Goal: Task Accomplishment & Management: Complete application form

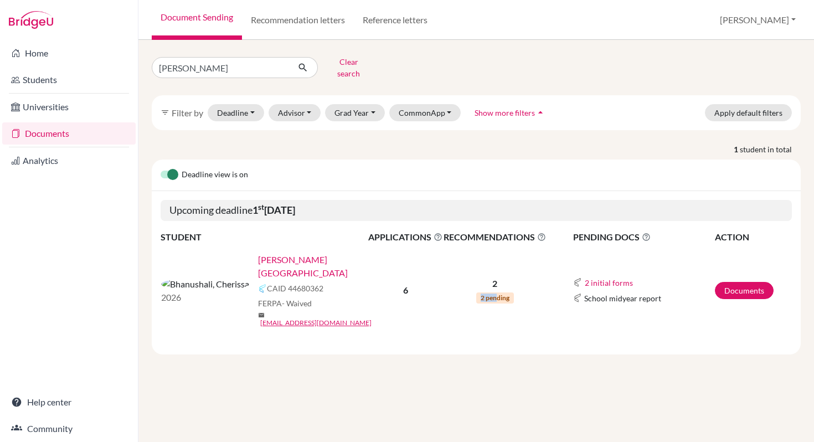
drag, startPoint x: 498, startPoint y: 281, endPoint x: 407, endPoint y: 281, distance: 90.8
click at [407, 281] on tr "2026 Bhanushali, Cherissa CAID 44680362 FERPA - Waived mail cherissabhanushali@…" at bounding box center [476, 290] width 631 height 92
click at [759, 282] on link "Documents" at bounding box center [744, 290] width 59 height 17
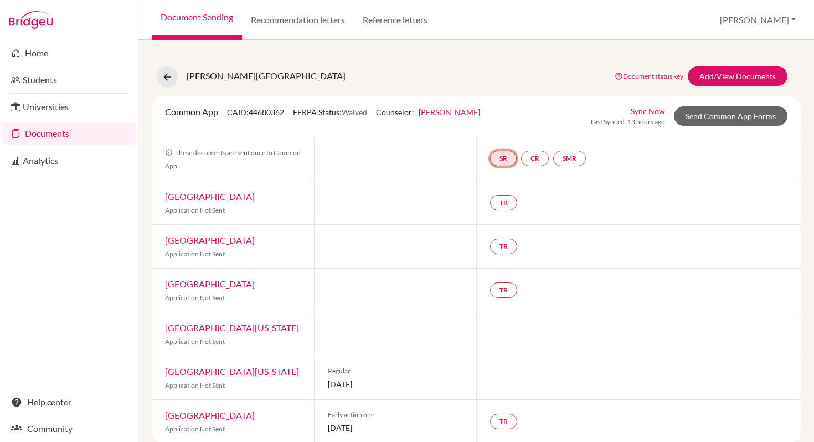
click at [508, 157] on link "SR" at bounding box center [503, 159] width 27 height 16
click at [554, 251] on div "TR" at bounding box center [638, 246] width 325 height 43
click at [503, 159] on link "SR" at bounding box center [503, 159] width 27 height 16
click at [504, 122] on link "School report" at bounding box center [503, 124] width 47 height 9
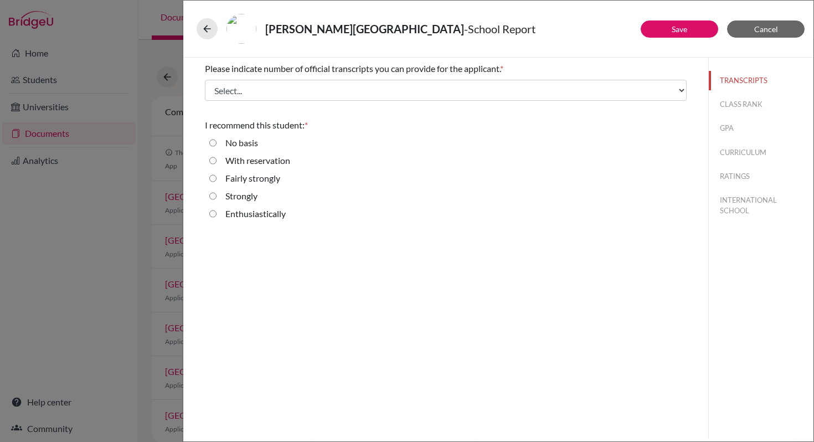
click at [252, 195] on label "Strongly" at bounding box center [241, 195] width 32 height 13
click at [217, 195] on input "Strongly" at bounding box center [212, 195] width 7 height 13
radio input "true"
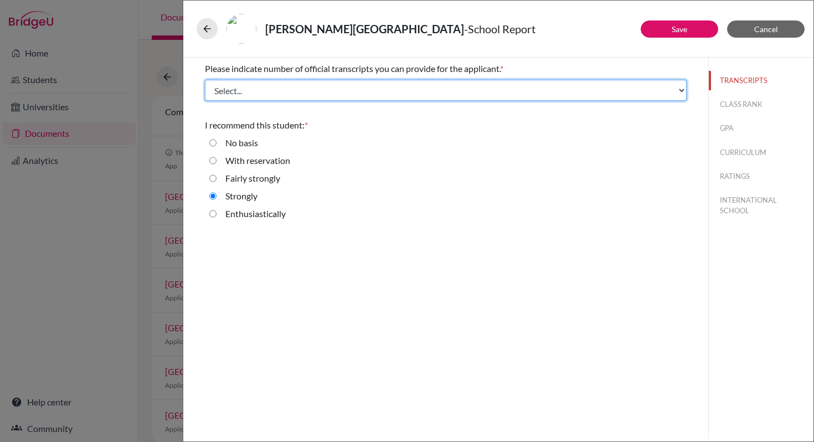
click at [684, 95] on select "Select... 1 2 3 4" at bounding box center [446, 90] width 482 height 21
select select "1"
click at [205, 80] on select "Select... 1 2 3 4" at bounding box center [446, 90] width 482 height 21
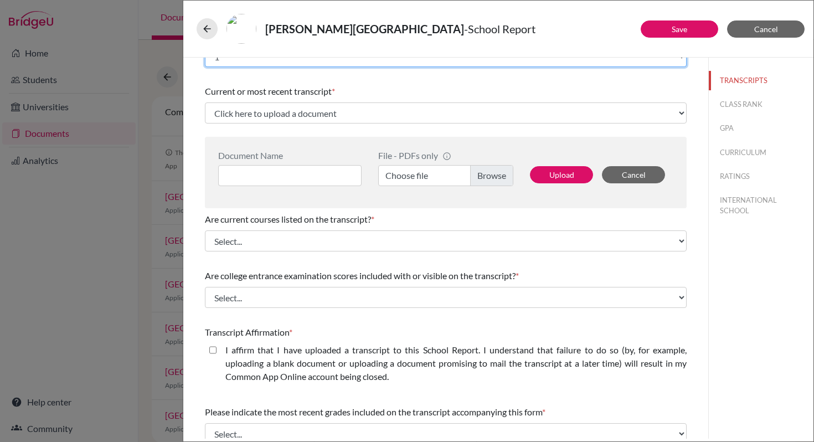
scroll to position [41, 0]
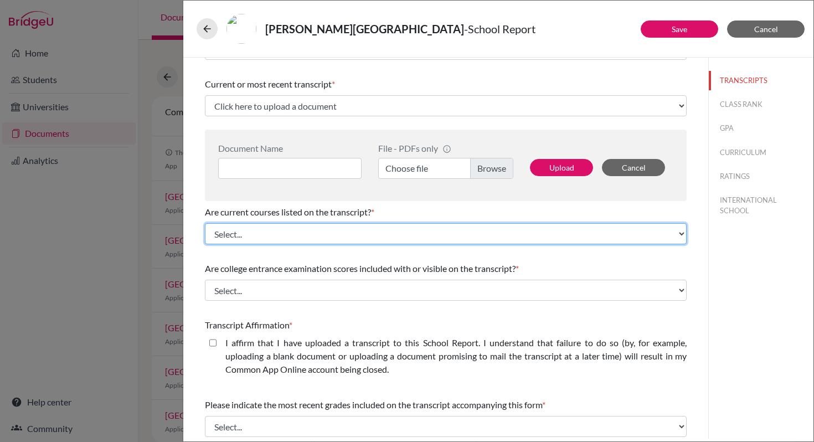
click at [681, 236] on select "Select... Yes No" at bounding box center [446, 233] width 482 height 21
select select "0"
click at [205, 223] on select "Select... Yes No" at bounding box center [446, 233] width 482 height 21
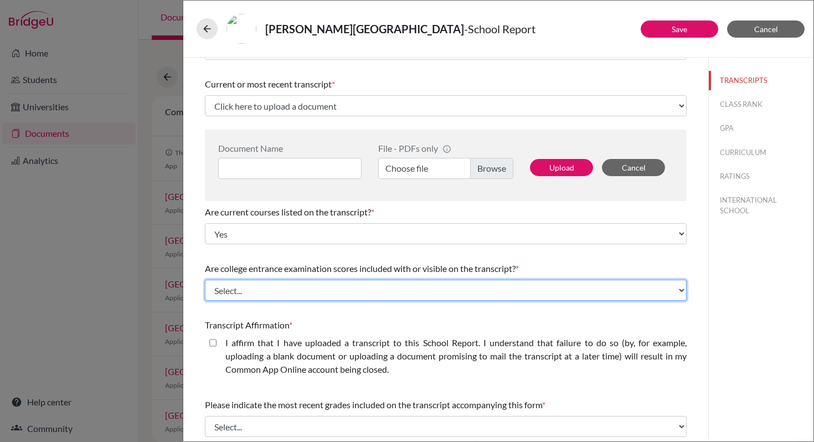
click at [682, 296] on select "Select... Yes No" at bounding box center [446, 290] width 482 height 21
select select "1"
click at [205, 280] on select "Select... Yes No" at bounding box center [446, 290] width 482 height 21
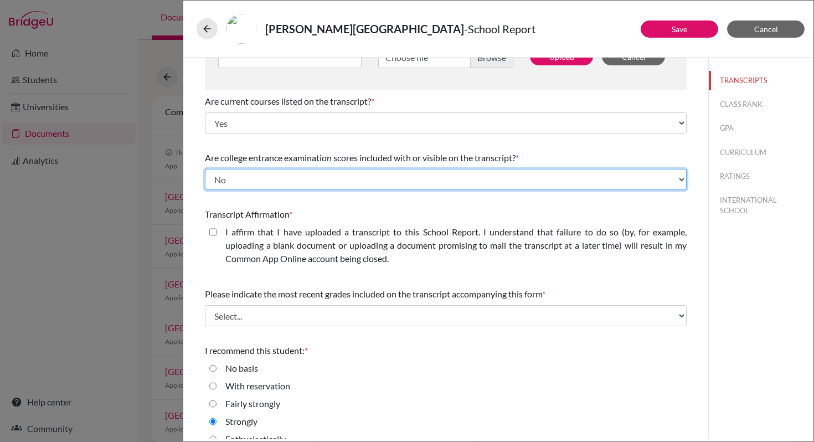
scroll to position [162, 0]
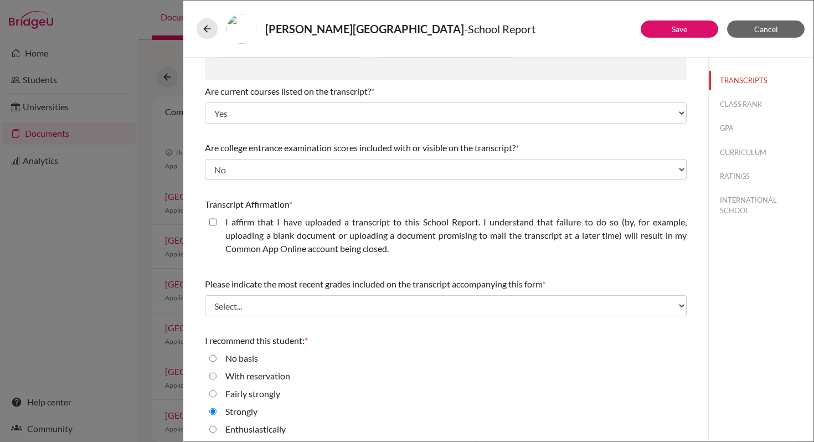
click at [215, 223] on closed\ "I affirm that I have uploaded a transcript to this School Report. I understand …" at bounding box center [212, 221] width 7 height 13
checkbox closed\ "true"
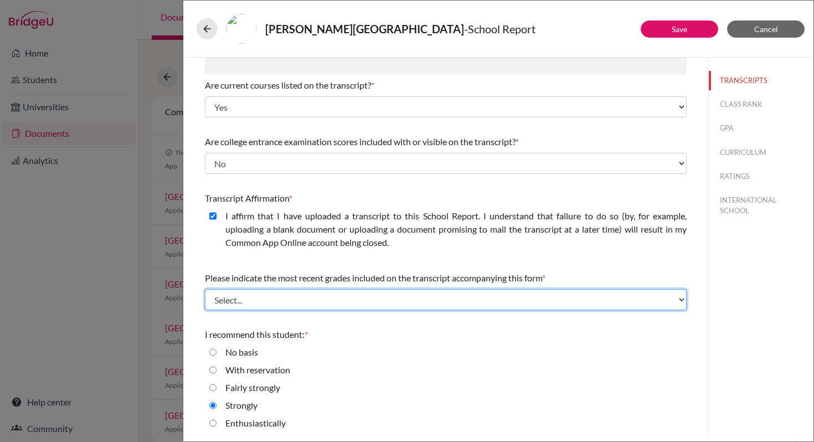
click at [681, 303] on select "Select... Final junior year grades 1st Quarter senior year grades 2nd Quarter/1…" at bounding box center [446, 299] width 482 height 21
click at [205, 289] on select "Select... Final junior year grades 1st Quarter senior year grades 2nd Quarter/1…" at bounding box center [446, 299] width 482 height 21
click at [684, 302] on select "Select... Final junior year grades 1st Quarter senior year grades 2nd Quarter/1…" at bounding box center [446, 299] width 482 height 21
select select "0"
click at [205, 289] on select "Select... Final junior year grades 1st Quarter senior year grades 2nd Quarter/1…" at bounding box center [446, 299] width 482 height 21
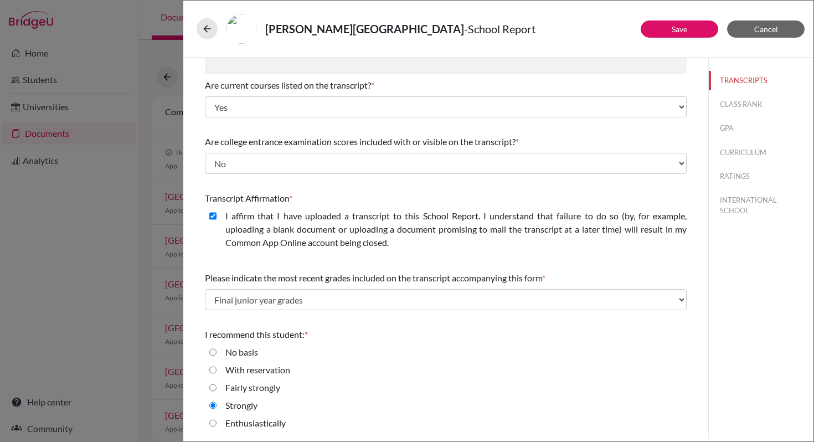
click at [264, 422] on label "Enthusiastically" at bounding box center [255, 422] width 60 height 13
click at [217, 422] on input "Enthusiastically" at bounding box center [212, 422] width 7 height 13
radio input "true"
click at [668, 29] on button "Save" at bounding box center [680, 28] width 78 height 17
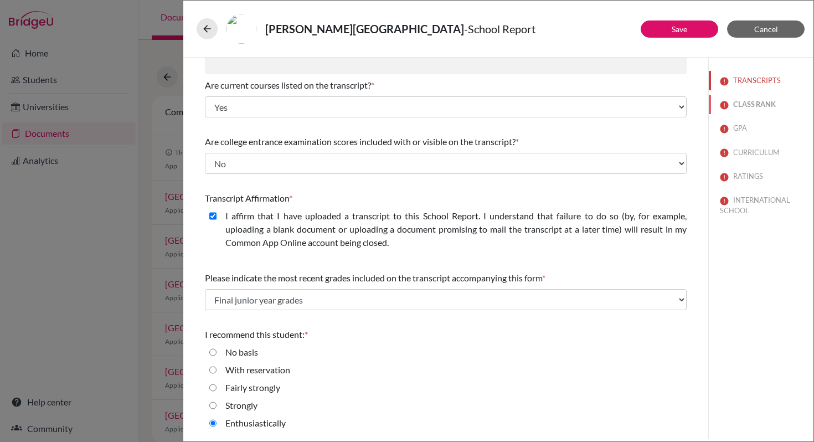
click at [753, 104] on button "CLASS RANK" at bounding box center [761, 104] width 105 height 19
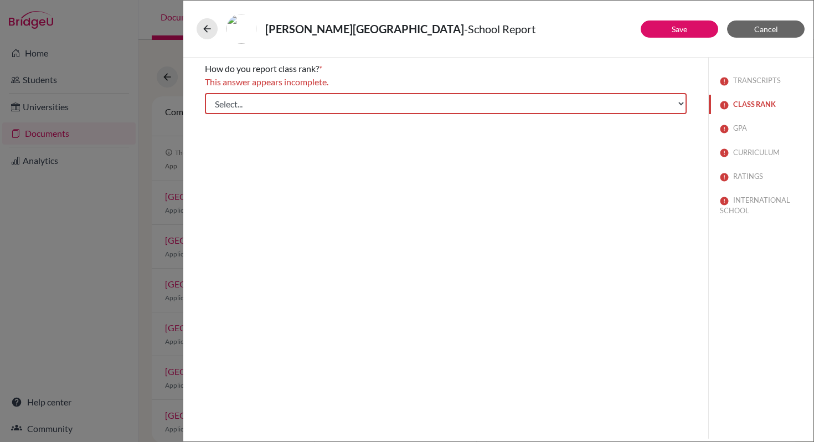
scroll to position [0, 0]
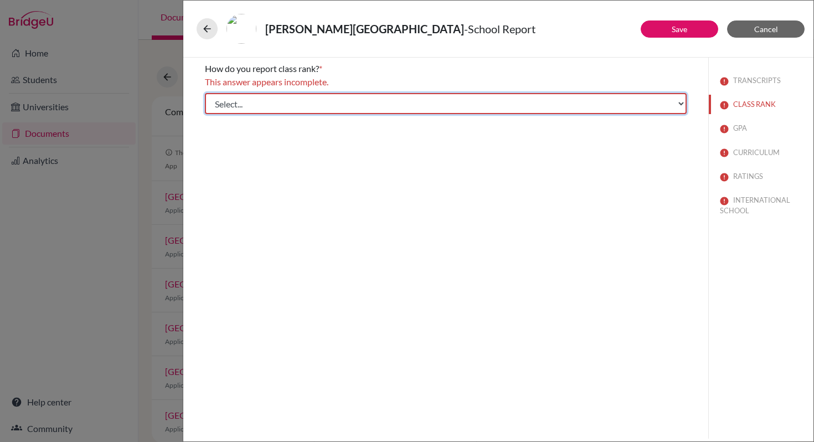
click at [684, 107] on select "Select... Exact Decile Quintile Quartile None" at bounding box center [446, 103] width 482 height 21
select select "5"
click at [205, 93] on select "Select... Exact Decile Quintile Quartile None" at bounding box center [446, 103] width 482 height 21
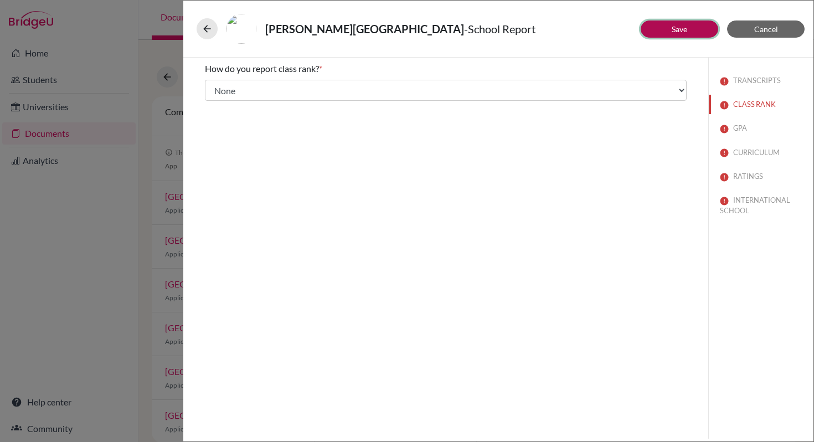
click at [703, 30] on button "Save" at bounding box center [680, 28] width 78 height 17
click at [740, 127] on button "GPA" at bounding box center [761, 128] width 105 height 19
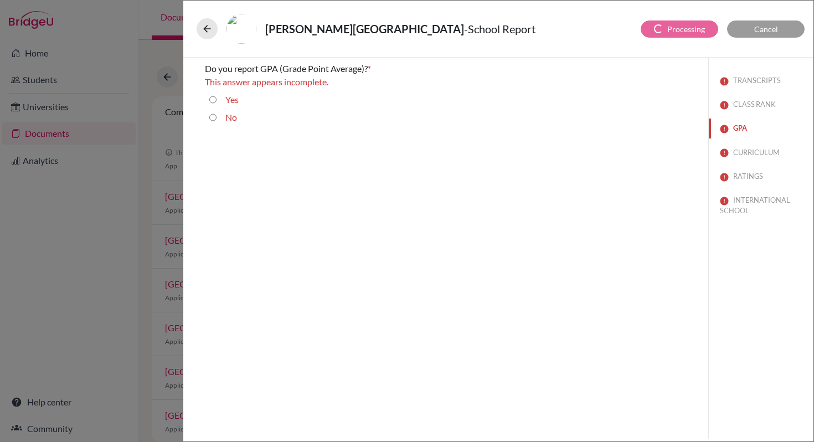
select select "0"
select select "1"
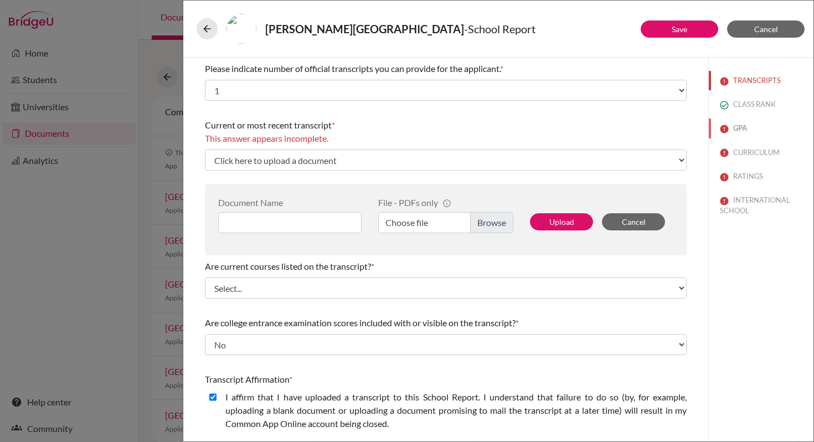
click at [737, 130] on button "GPA" at bounding box center [761, 128] width 105 height 19
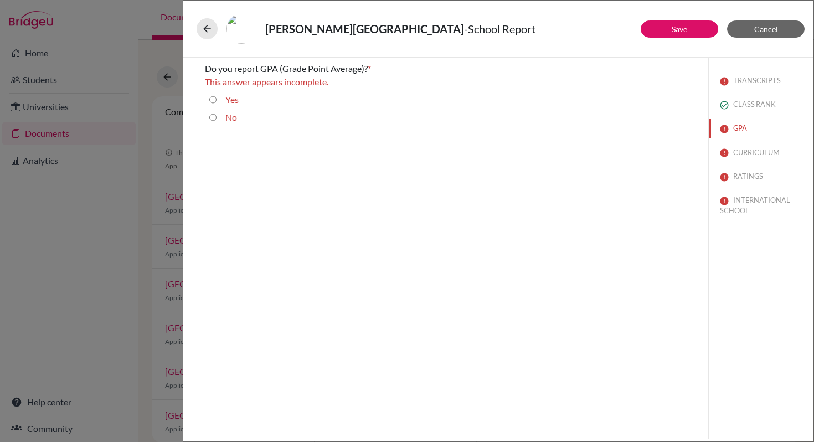
click at [228, 117] on label "No" at bounding box center [231, 117] width 12 height 13
click at [217, 117] on input "No" at bounding box center [212, 117] width 7 height 13
radio input "true"
click at [656, 27] on button "Save" at bounding box center [680, 28] width 78 height 17
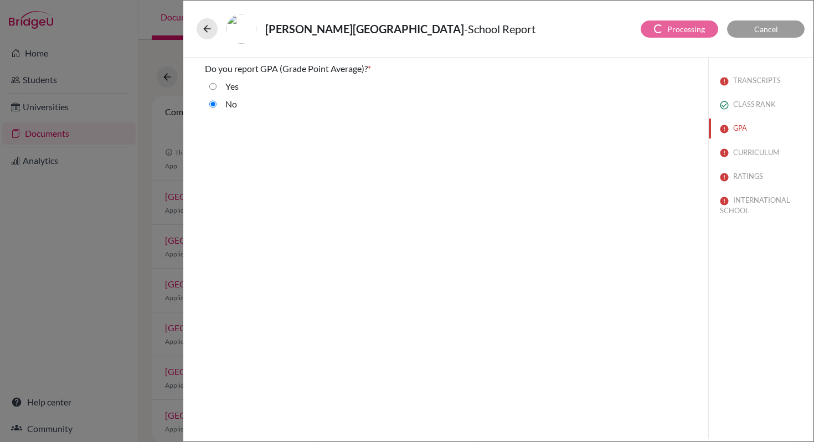
select select "0"
select select "1"
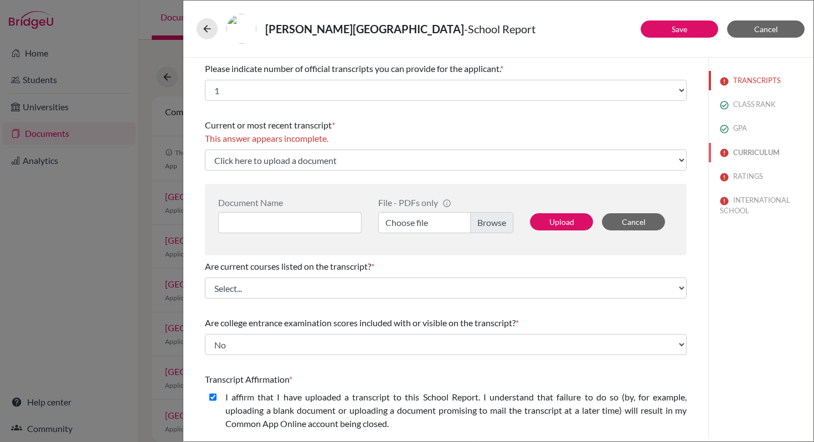
click at [755, 155] on button "CURRICULUM" at bounding box center [761, 152] width 105 height 19
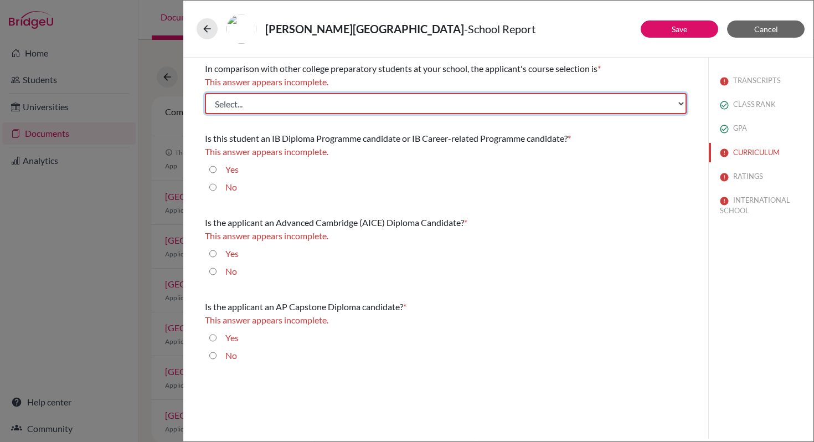
click at [683, 105] on select "Select... Less than demanding Average Demanding Very demanding Most demanding P…" at bounding box center [446, 103] width 482 height 21
select select "3"
click at [205, 93] on select "Select... Less than demanding Average Demanding Very demanding Most demanding P…" at bounding box center [446, 103] width 482 height 21
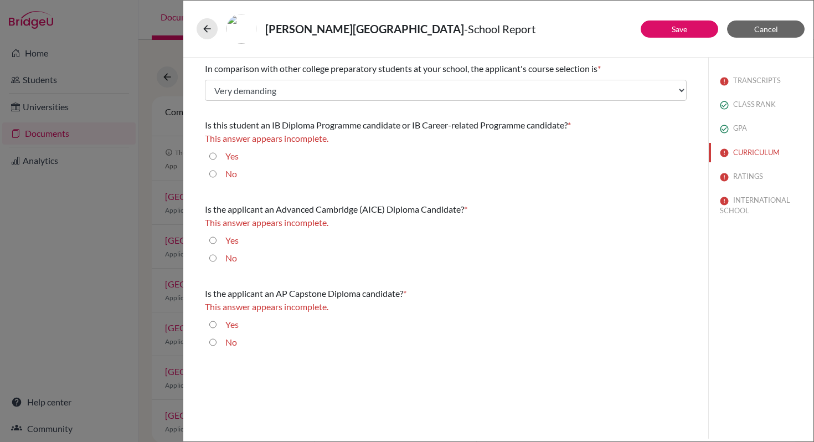
click at [215, 159] on input "Yes" at bounding box center [212, 156] width 7 height 13
radio input "true"
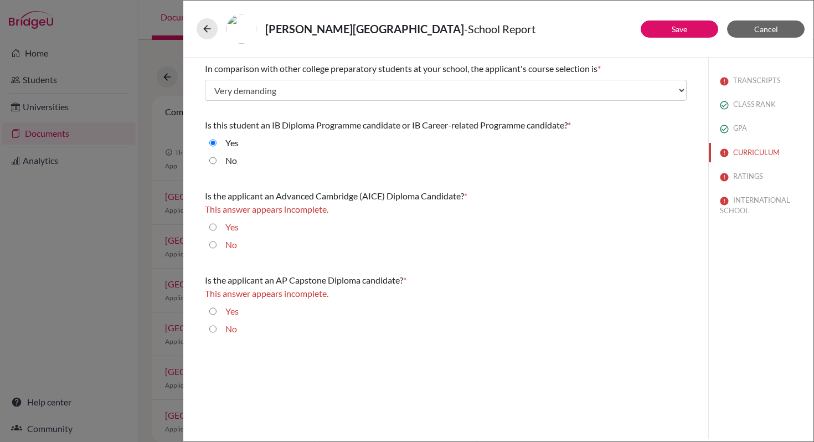
click at [214, 244] on input "No" at bounding box center [212, 244] width 7 height 13
radio input "true"
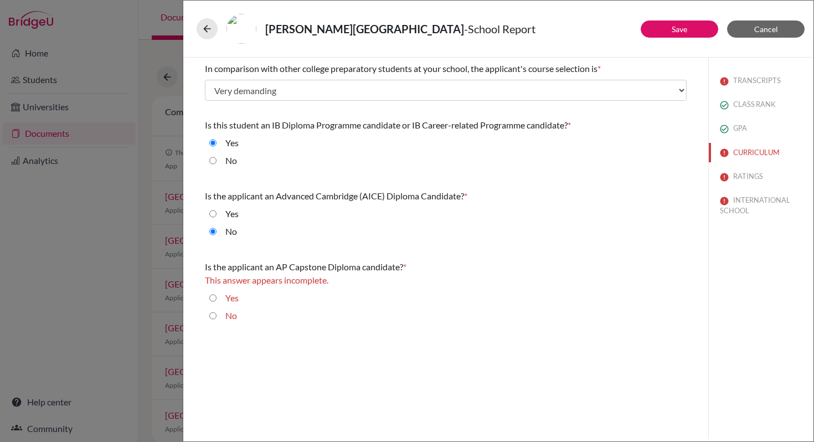
click at [211, 319] on input "No" at bounding box center [212, 315] width 7 height 13
radio input "true"
click at [679, 29] on link "Save" at bounding box center [680, 28] width 16 height 9
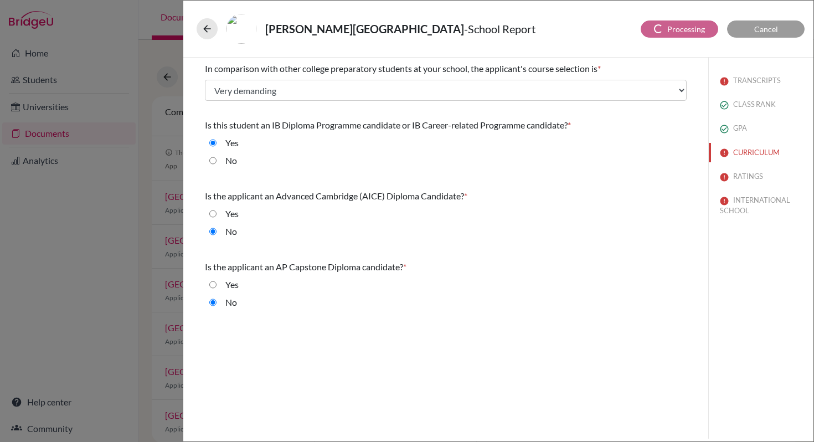
select select "1"
select select "0"
select select "1"
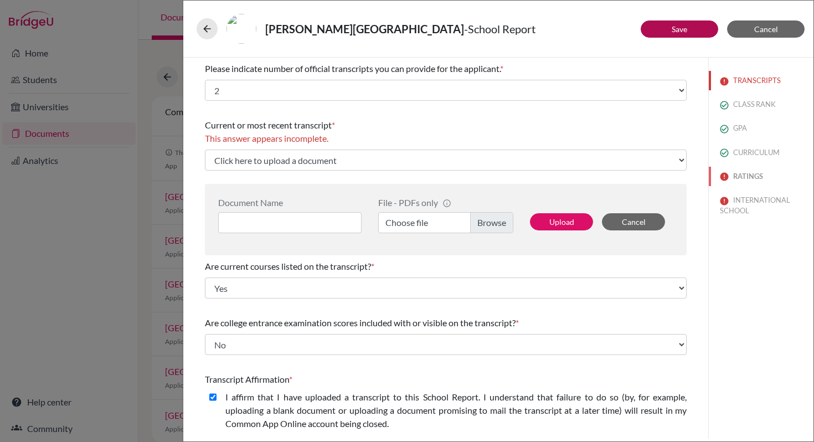
click at [749, 174] on button "RATINGS" at bounding box center [761, 176] width 105 height 19
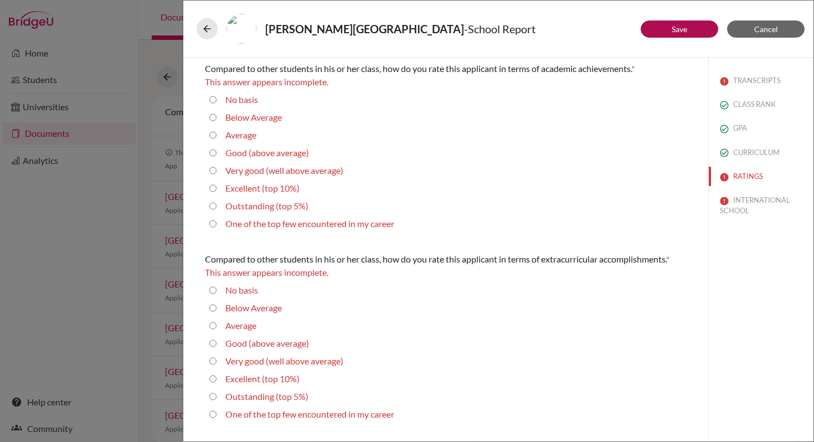
click at [277, 193] on label "Excellent (top 10%)" at bounding box center [262, 188] width 74 height 13
click at [217, 193] on 10\%\) "Excellent (top 10%)" at bounding box center [212, 188] width 7 height 13
radio 10\%\) "true"
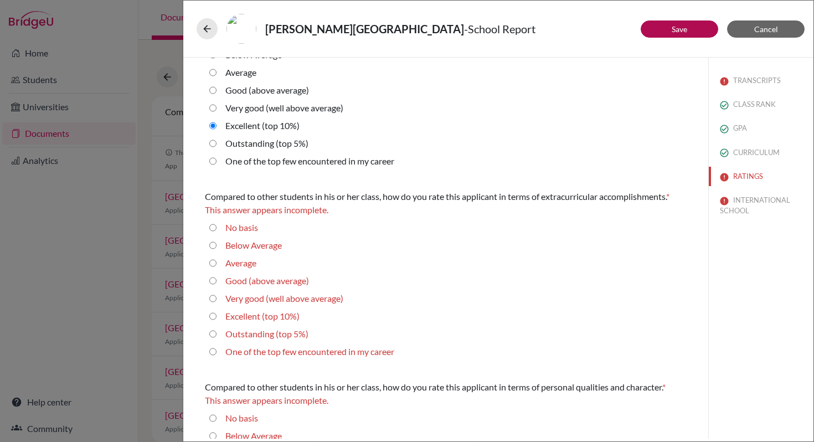
scroll to position [51, 0]
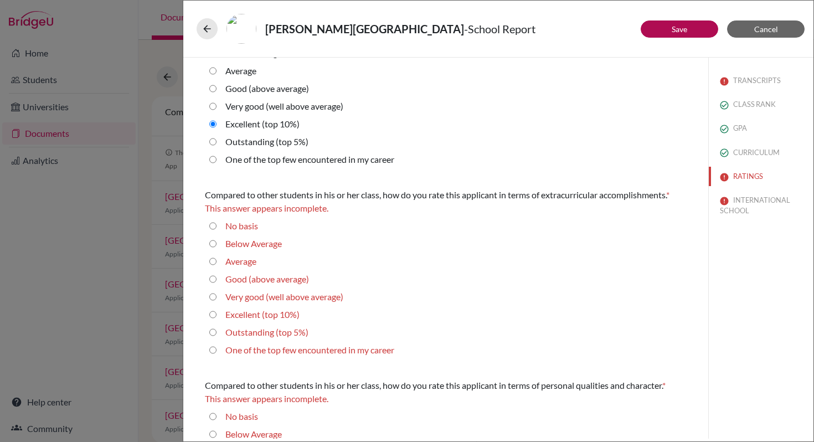
click at [277, 313] on label "Excellent (top 10%)" at bounding box center [262, 314] width 74 height 13
click at [217, 313] on 10\%\) "Excellent (top 10%)" at bounding box center [212, 314] width 7 height 13
radio 10\%\) "true"
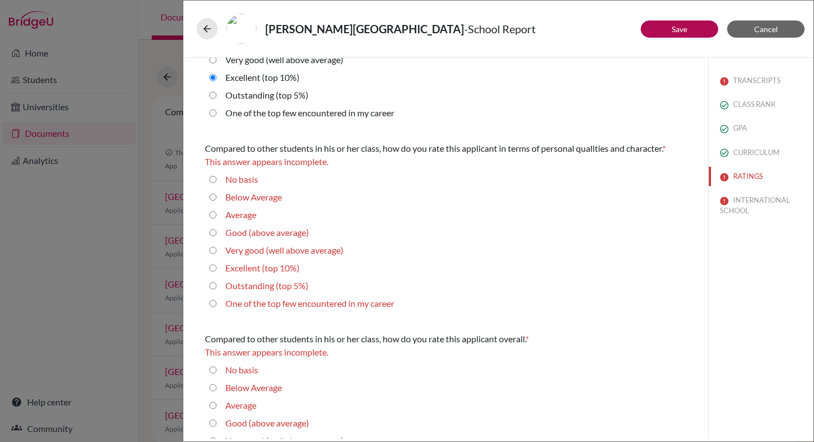
scroll to position [277, 0]
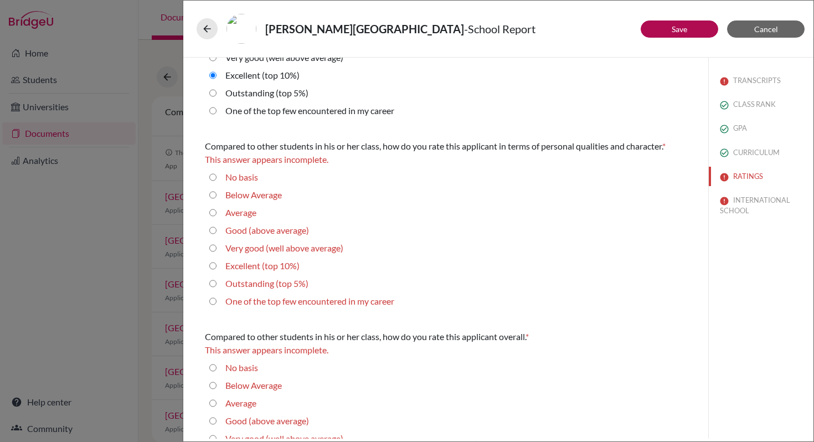
click at [291, 286] on label "Outstanding (top 5%)" at bounding box center [266, 283] width 83 height 13
click at [217, 286] on 5\%\) "Outstanding (top 5%)" at bounding box center [212, 283] width 7 height 13
radio 5\%\) "true"
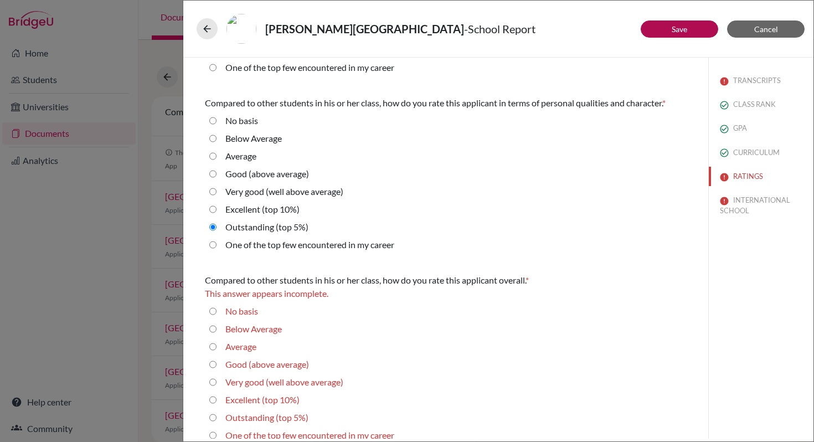
scroll to position [332, 0]
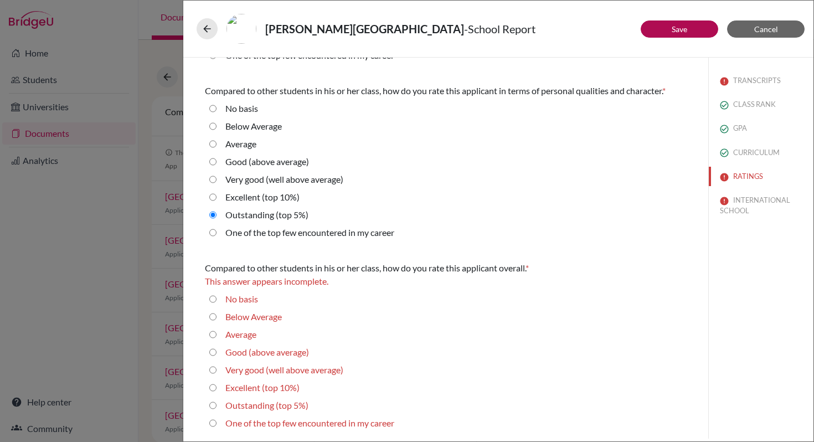
click at [284, 406] on label "Outstanding (top 5%)" at bounding box center [266, 405] width 83 height 13
click at [217, 406] on 5\%\) "Outstanding (top 5%)" at bounding box center [212, 405] width 7 height 13
radio 5\%\) "true"
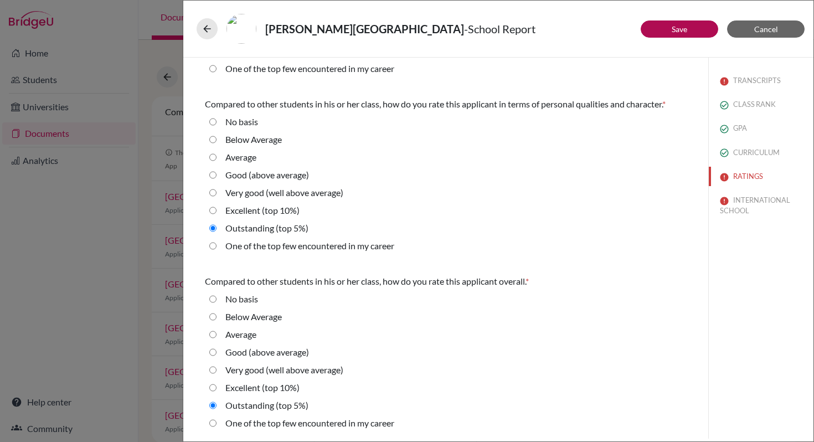
scroll to position [319, 0]
click at [700, 31] on button "Save" at bounding box center [680, 28] width 78 height 17
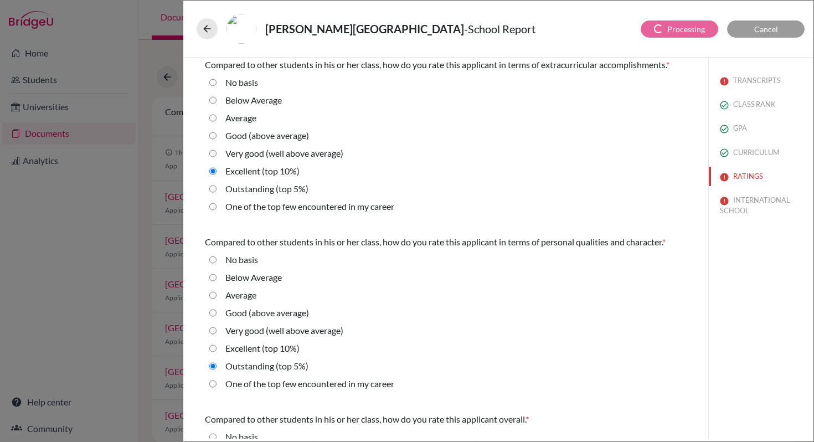
select select "0"
select select "1"
select select "0"
select select "1"
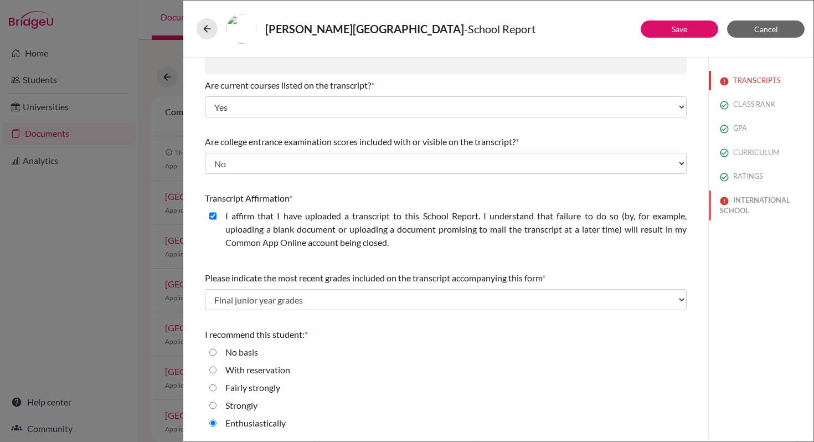
click at [742, 209] on button "INTERNATIONAL SCHOOL" at bounding box center [761, 205] width 105 height 30
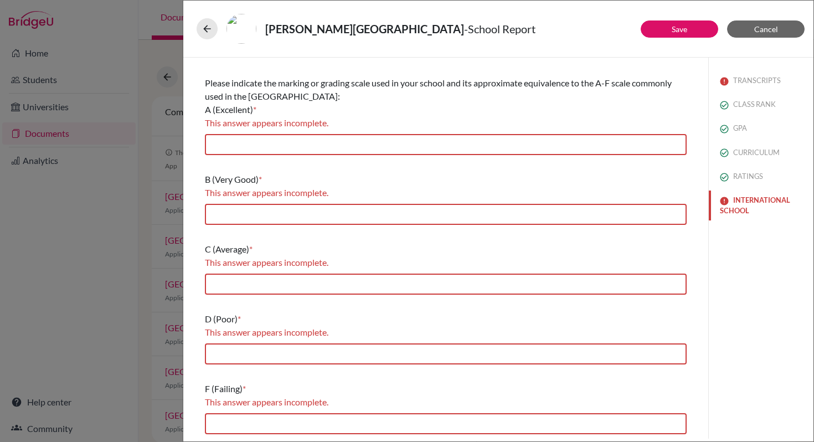
scroll to position [0, 0]
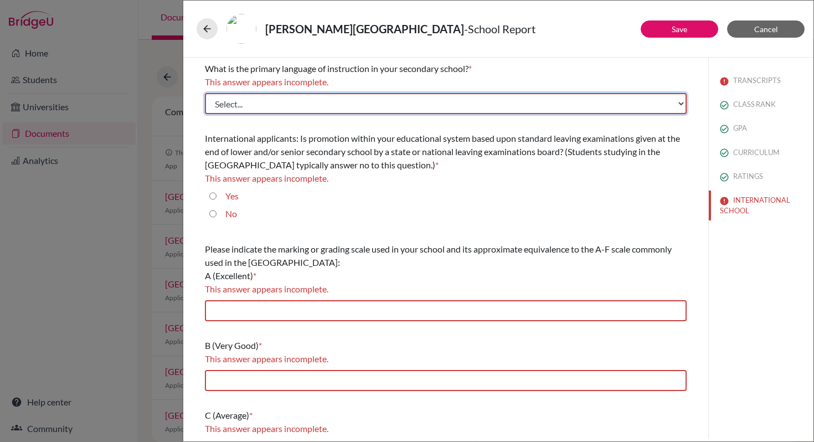
click at [681, 106] on select "Select... Albanian Arabic Armenian Assamese Azerbaijani Belarusian Bengali Bulg…" at bounding box center [446, 103] width 482 height 21
select select "14"
click at [205, 93] on select "Select... Albanian Arabic Armenian Assamese Azerbaijani Belarusian Bengali Bulg…" at bounding box center [446, 103] width 482 height 21
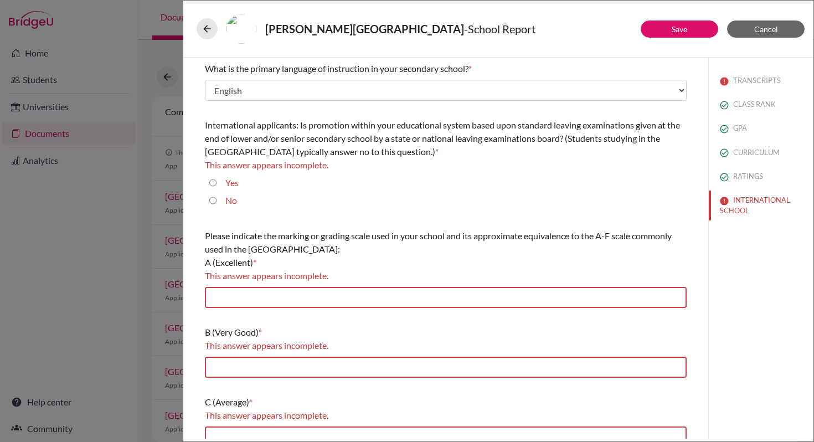
click at [232, 200] on label "No" at bounding box center [231, 200] width 12 height 13
click at [217, 200] on input "No" at bounding box center [212, 200] width 7 height 13
radio input "true"
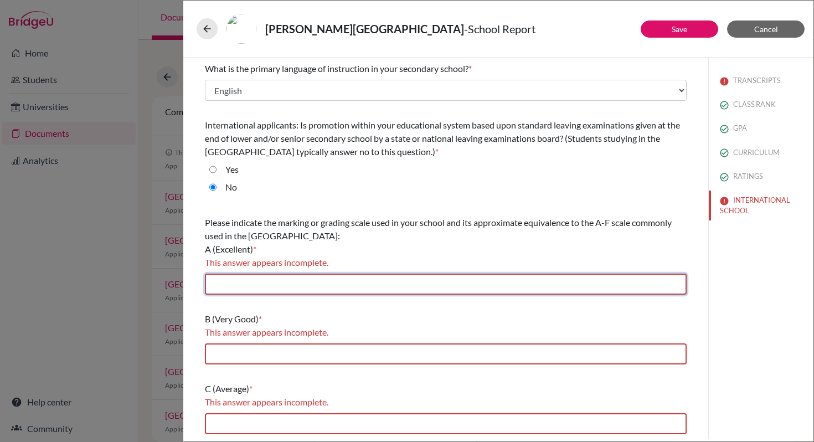
click at [254, 282] on input "text" at bounding box center [446, 284] width 482 height 21
type input "7"
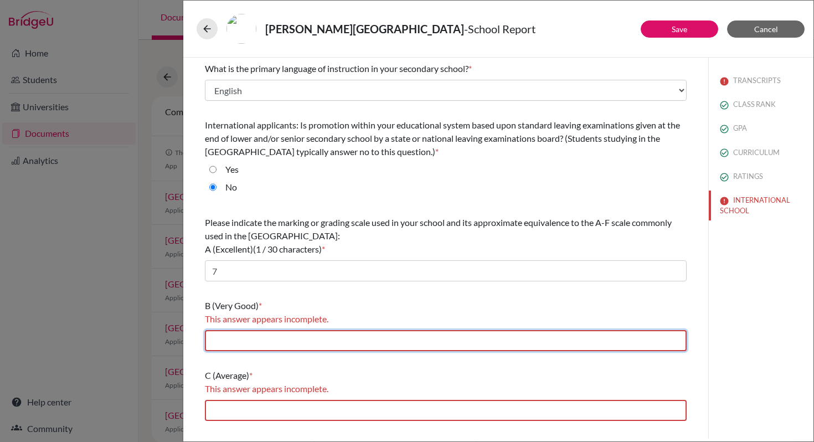
click at [253, 340] on input "text" at bounding box center [446, 340] width 482 height 21
type input "6"
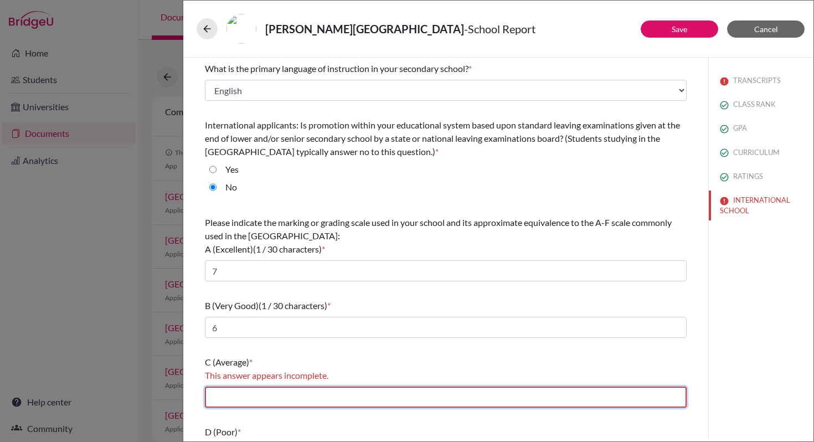
click at [249, 401] on input "text" at bounding box center [446, 397] width 482 height 21
type input "4-5"
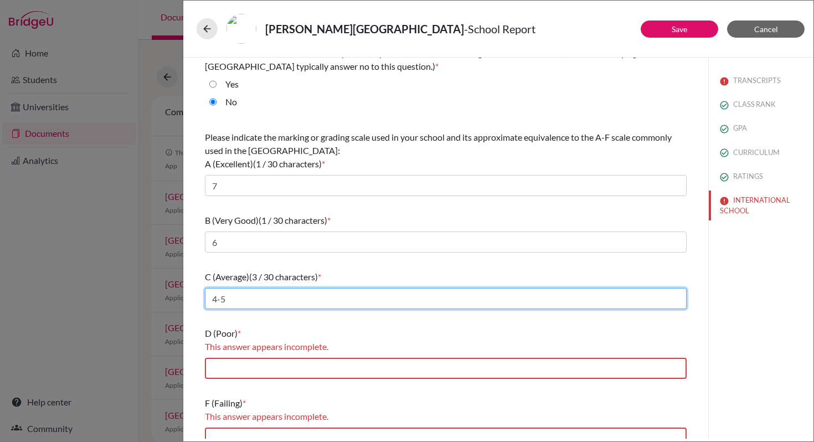
scroll to position [100, 0]
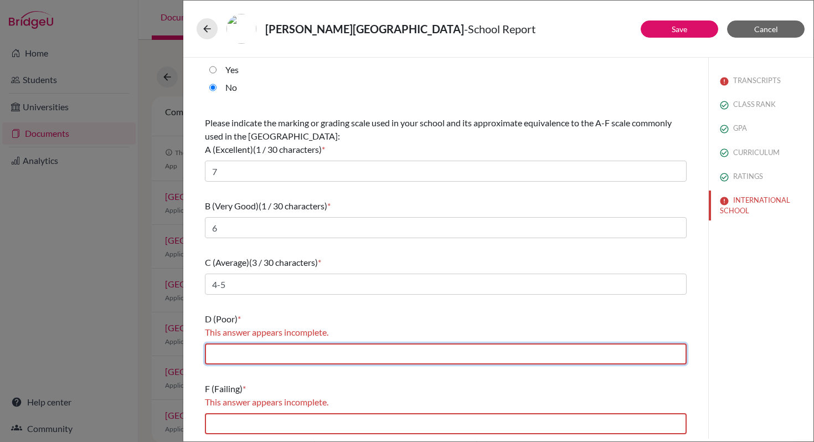
click at [275, 356] on input "text" at bounding box center [446, 353] width 482 height 21
type input "2-3"
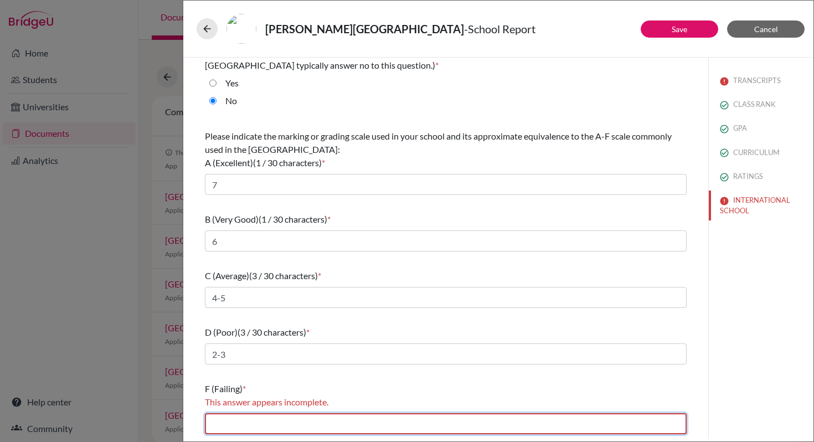
click at [248, 424] on input "text" at bounding box center [446, 423] width 482 height 21
type input "1"
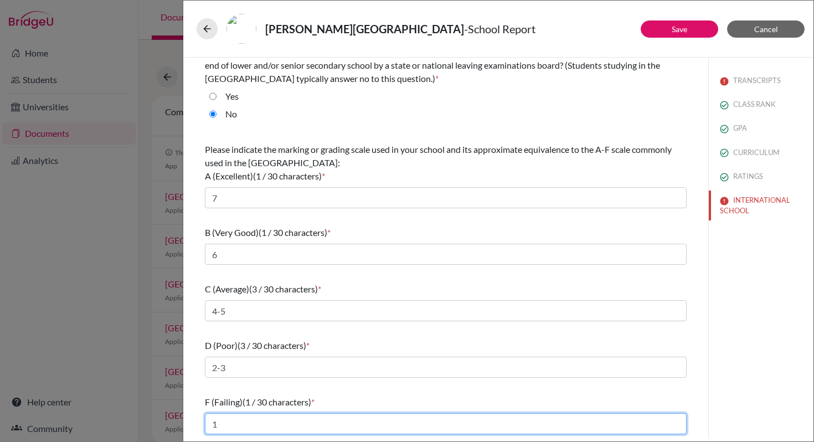
scroll to position [73, 0]
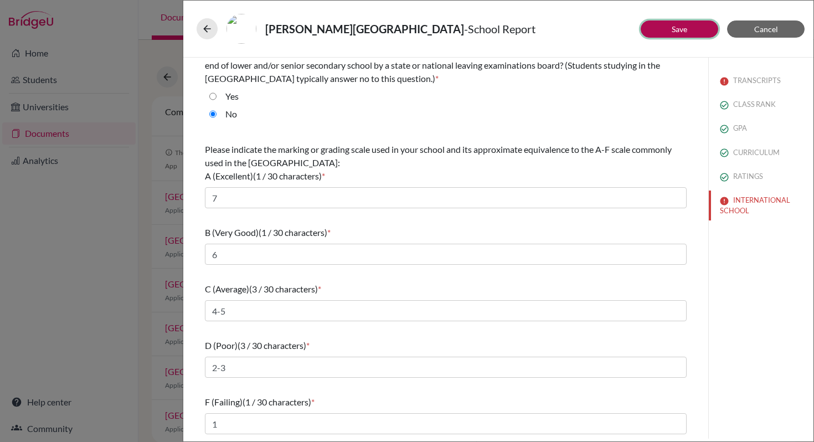
click at [673, 33] on link "Save" at bounding box center [680, 28] width 16 height 9
select select "1"
select select "0"
select select "1"
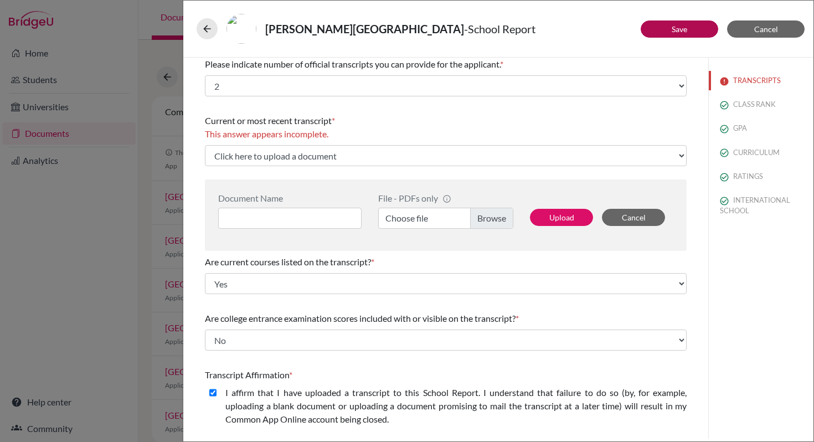
scroll to position [10, 0]
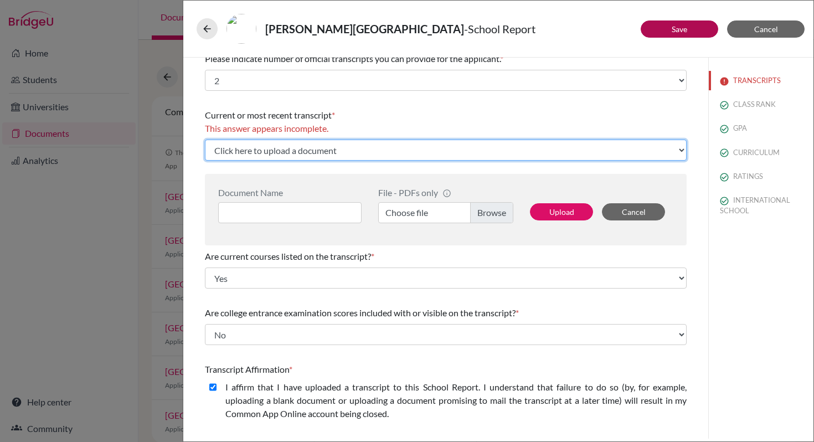
click at [682, 151] on select "Click here to upload a document Upload New File" at bounding box center [446, 150] width 482 height 21
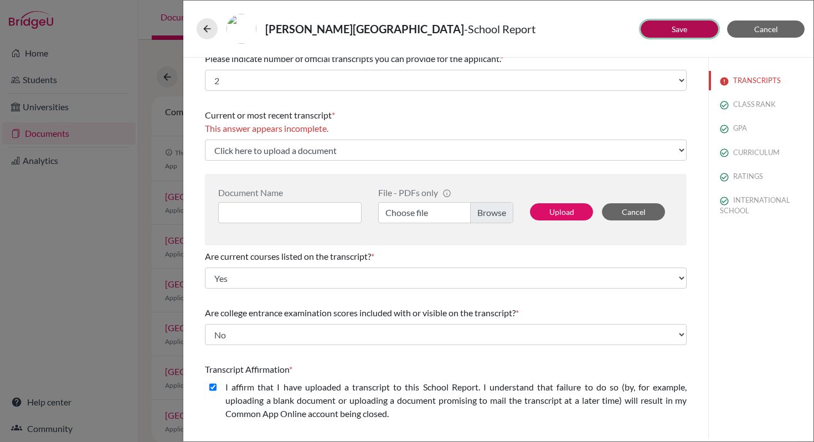
click at [684, 28] on link "Save" at bounding box center [680, 28] width 16 height 9
click at [792, 33] on button "Cancel" at bounding box center [766, 28] width 78 height 17
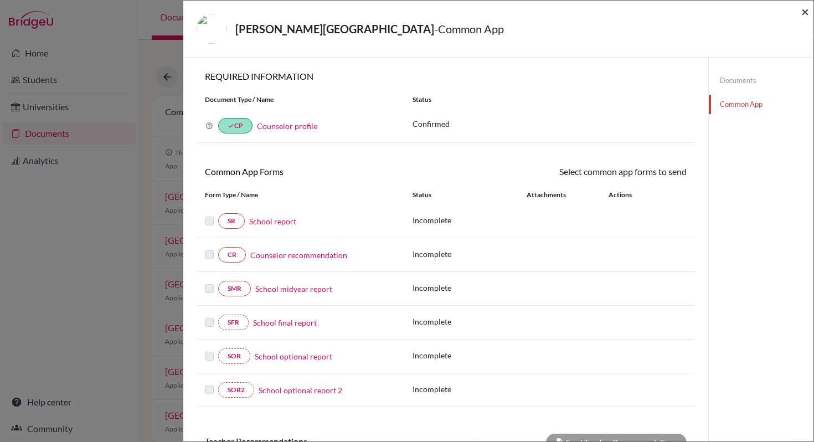
click at [807, 12] on span "×" at bounding box center [805, 11] width 8 height 16
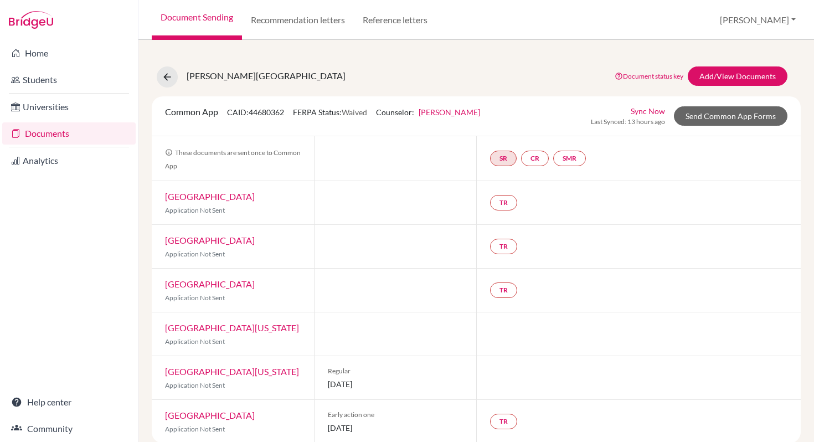
click at [54, 136] on link "Documents" at bounding box center [68, 133] width 133 height 22
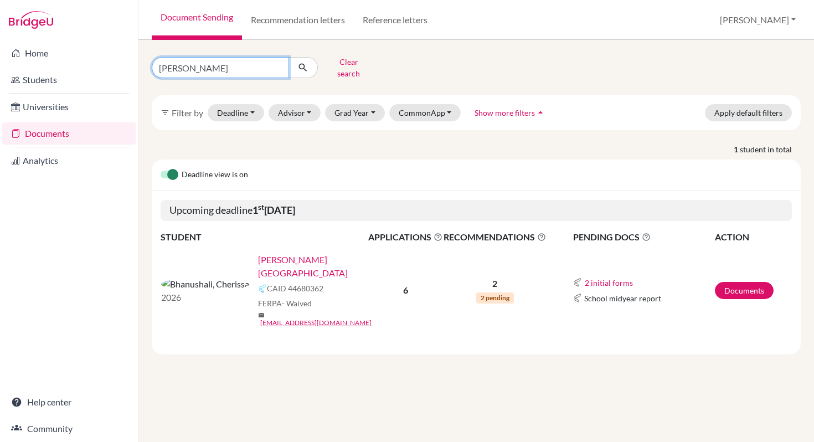
click at [277, 63] on input "[PERSON_NAME]" at bounding box center [220, 67] width 137 height 21
type input "Zara"
click button "submit" at bounding box center [303, 67] width 29 height 21
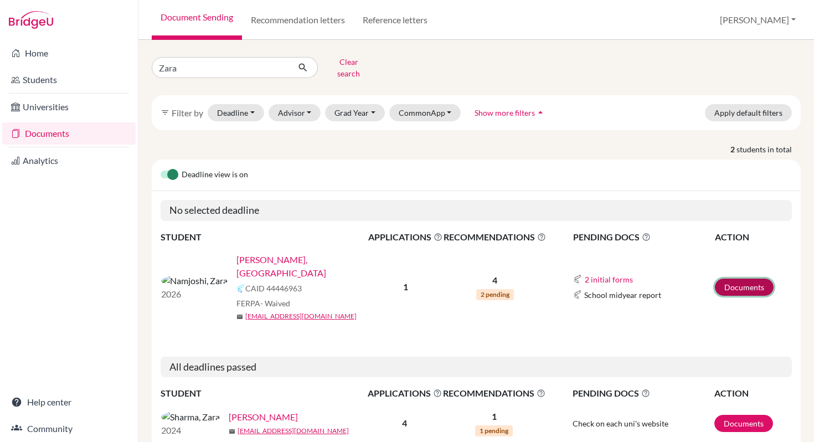
click at [727, 279] on link "Documents" at bounding box center [744, 287] width 59 height 17
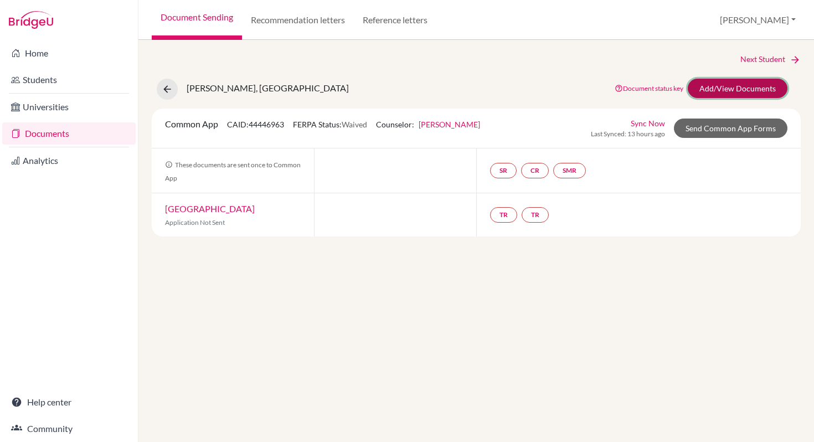
click at [710, 91] on link "Add/View Documents" at bounding box center [738, 88] width 100 height 19
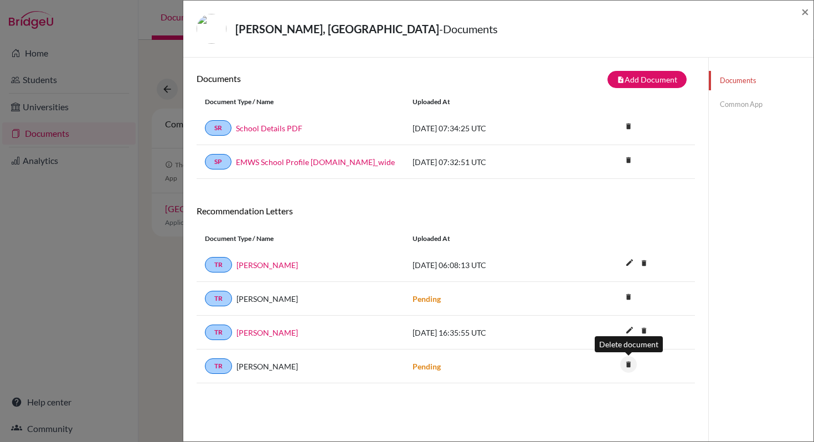
click at [629, 365] on icon "delete" at bounding box center [628, 364] width 17 height 17
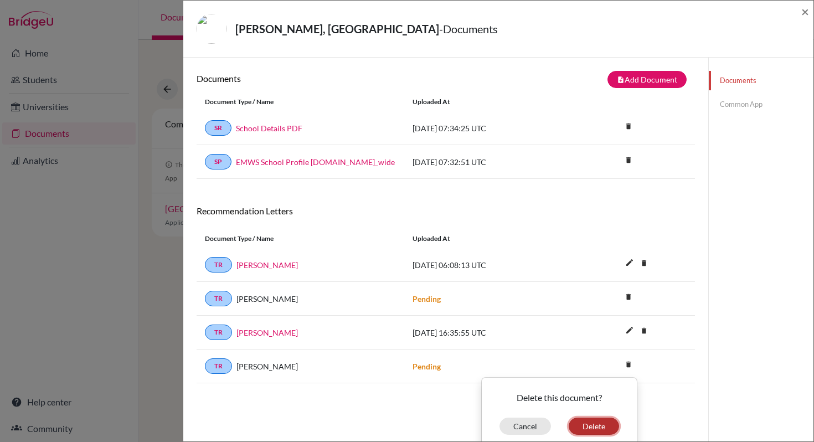
click at [581, 425] on button "Delete" at bounding box center [594, 426] width 50 height 17
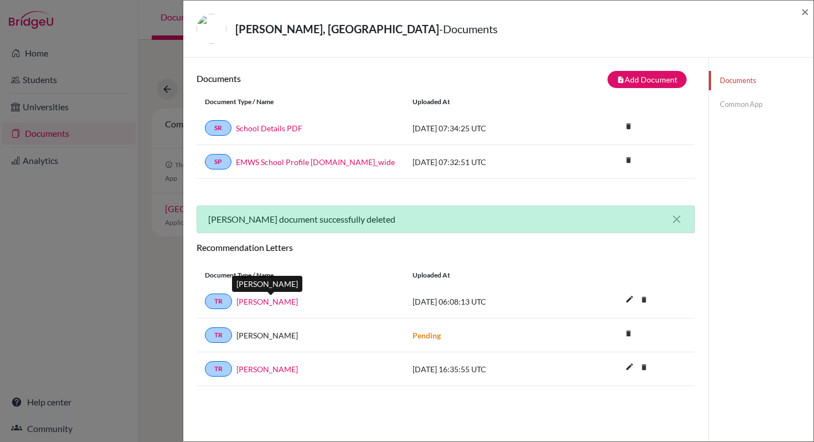
click at [295, 303] on link "Ms.Rajee Venugopal" at bounding box center [266, 302] width 61 height 12
click at [807, 13] on span "×" at bounding box center [805, 11] width 8 height 16
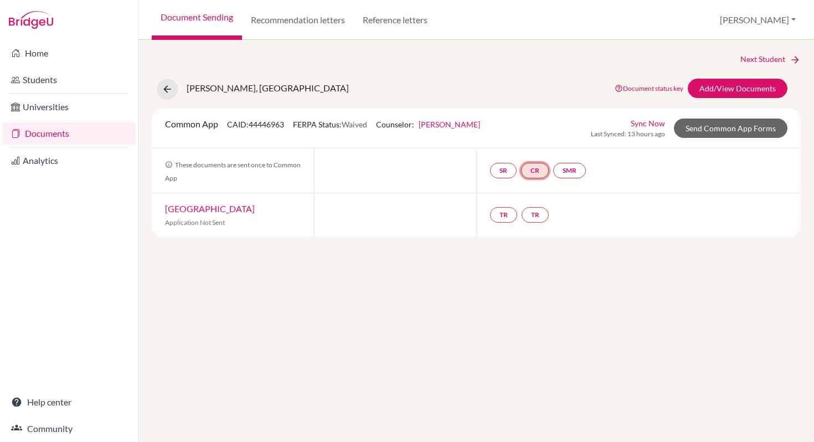
click at [538, 171] on link "CR" at bounding box center [535, 171] width 28 height 16
click at [543, 172] on link "CR Counselor recommendation Counselor recommendation Incomplete" at bounding box center [535, 171] width 28 height 16
click at [533, 171] on link "CR Counselor recommendation Counselor recommendation Incomplete" at bounding box center [535, 171] width 28 height 16
click at [537, 168] on link "CR" at bounding box center [535, 171] width 28 height 16
click at [545, 138] on link "Counselor recommendation" at bounding box center [536, 136] width 97 height 9
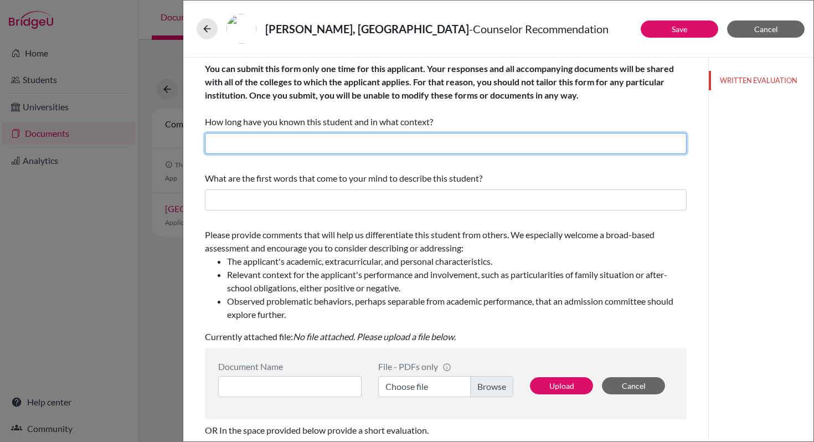
click at [446, 140] on input "text" at bounding box center [446, 143] width 482 height 21
drag, startPoint x: 395, startPoint y: 140, endPoint x: 313, endPoint y: 140, distance: 81.4
click at [313, 140] on input "I know Zara since 3 years when Ijoined Ecole" at bounding box center [446, 143] width 482 height 21
type input "I know Zara since 3 years as a Counsellor"
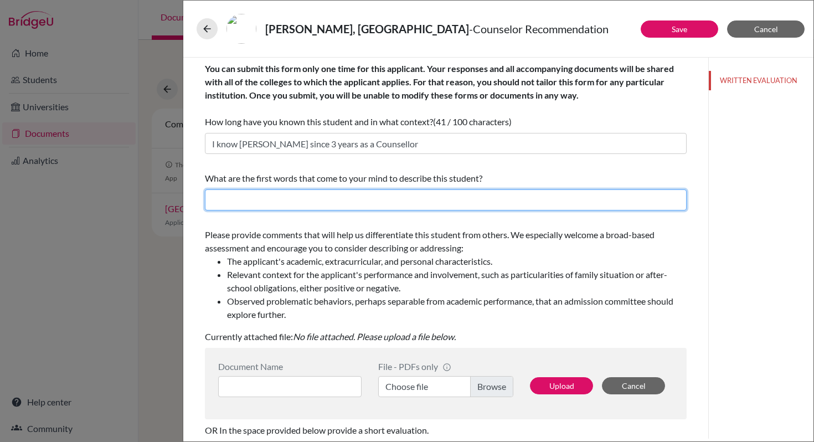
click at [267, 197] on input "text" at bounding box center [446, 199] width 482 height 21
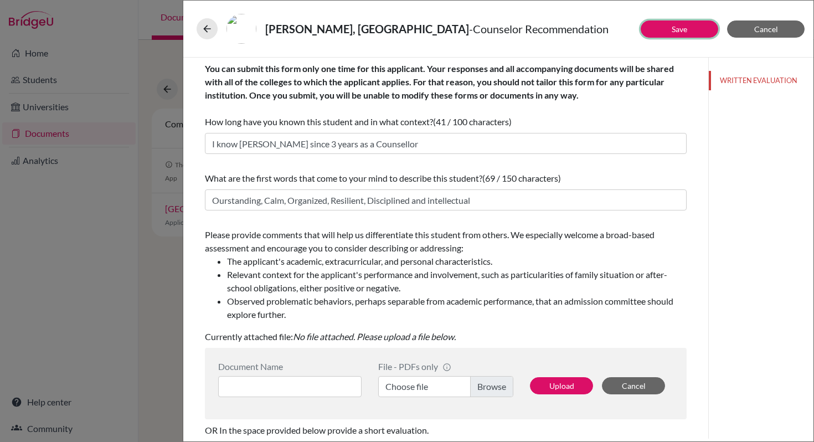
drag, startPoint x: 690, startPoint y: 32, endPoint x: 191, endPoint y: 323, distance: 577.7
click at [191, 322] on div "Save Cancel You can submit this form only one time for this applicant. Your res…" at bounding box center [498, 248] width 630 height 381
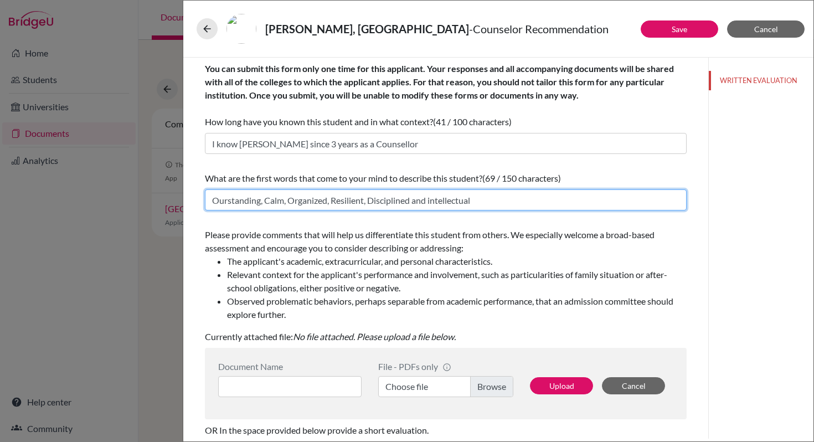
click at [226, 204] on input "Ourstanding, Calm, Organized, Resilient, Disciplined and intellectual" at bounding box center [446, 199] width 482 height 21
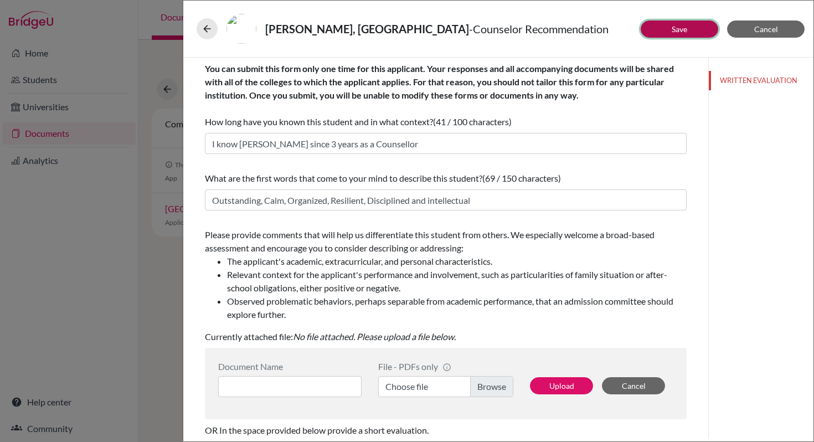
click at [684, 32] on link "Save" at bounding box center [680, 28] width 16 height 9
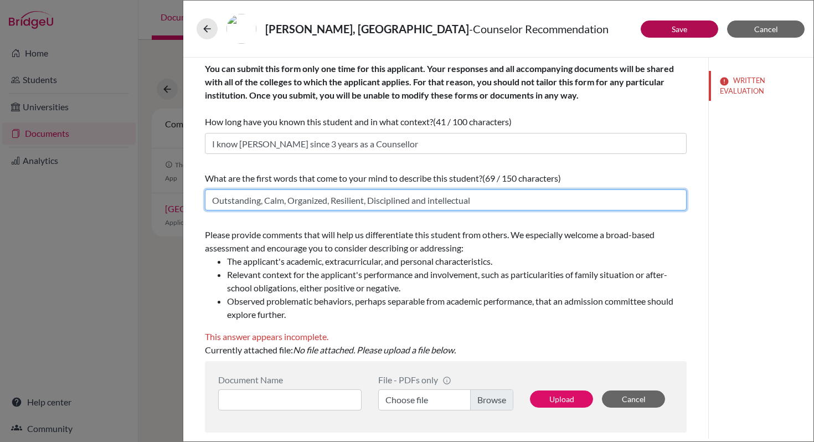
click at [370, 199] on input "Outstanding, Calm, Organized, Resilient, Disciplined and intellectual" at bounding box center [446, 199] width 482 height 21
type input "Outstanding, Calm, Organized, Resilient, Solution-oriented, Disciplined and int…"
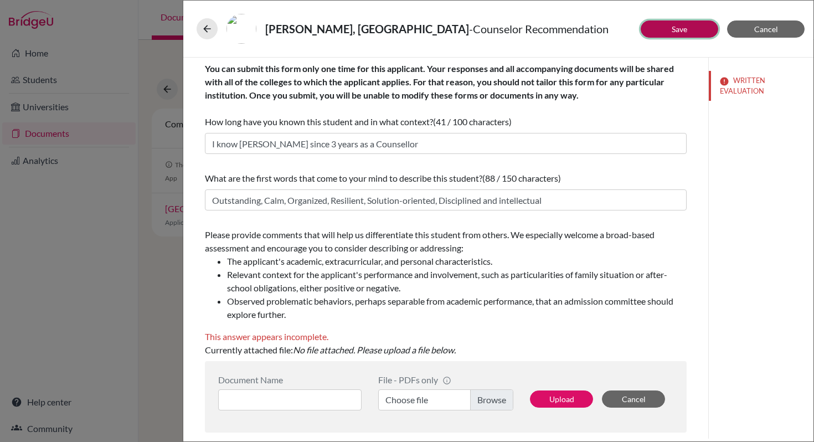
click at [678, 29] on link "Save" at bounding box center [680, 28] width 16 height 9
click at [747, 84] on button "WRITTEN EVALUATION" at bounding box center [761, 86] width 105 height 30
click at [746, 86] on button "WRITTEN EVALUATION" at bounding box center [761, 86] width 105 height 30
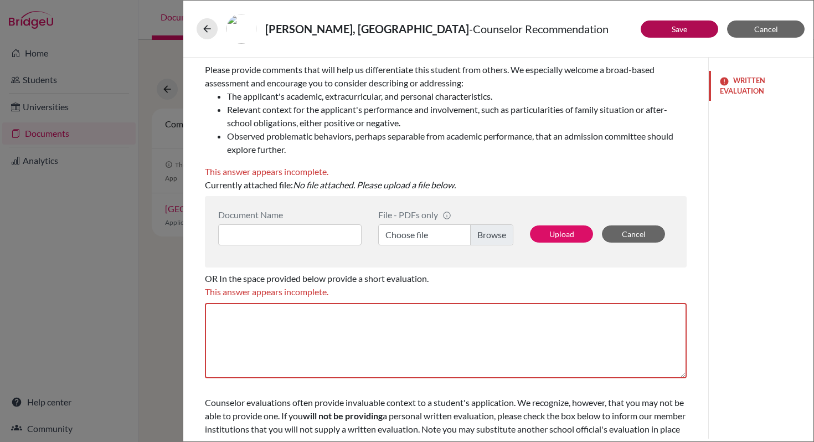
scroll to position [215, 0]
